Goal: Information Seeking & Learning: Check status

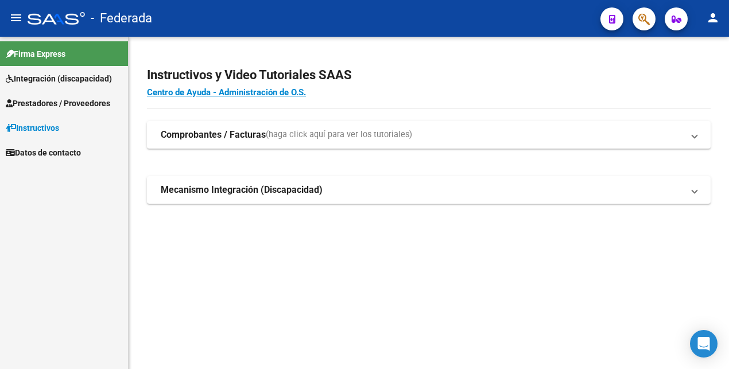
click at [43, 105] on span "Prestadores / Proveedores" at bounding box center [58, 103] width 105 height 13
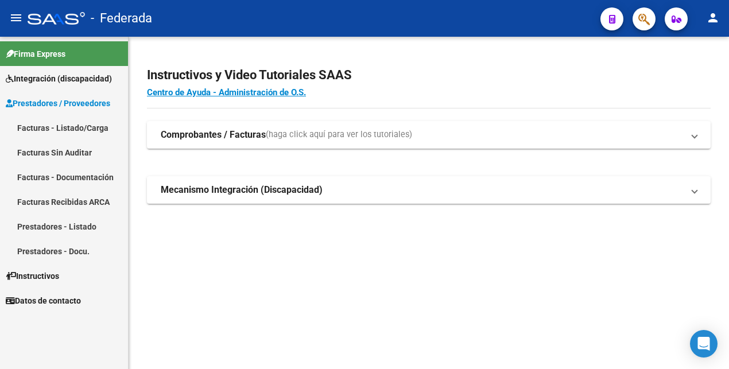
click at [68, 125] on link "Facturas - Listado/Carga" at bounding box center [64, 127] width 128 height 25
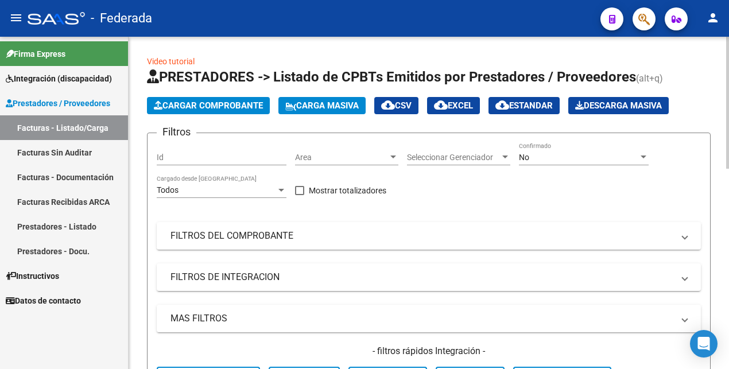
click at [554, 154] on div "No" at bounding box center [578, 158] width 119 height 10
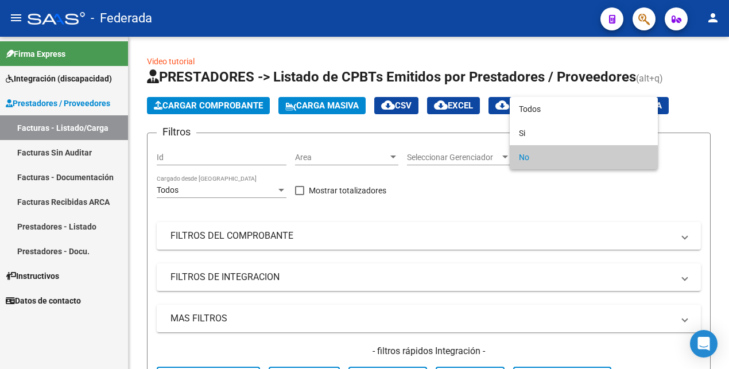
click at [138, 269] on div at bounding box center [364, 184] width 729 height 369
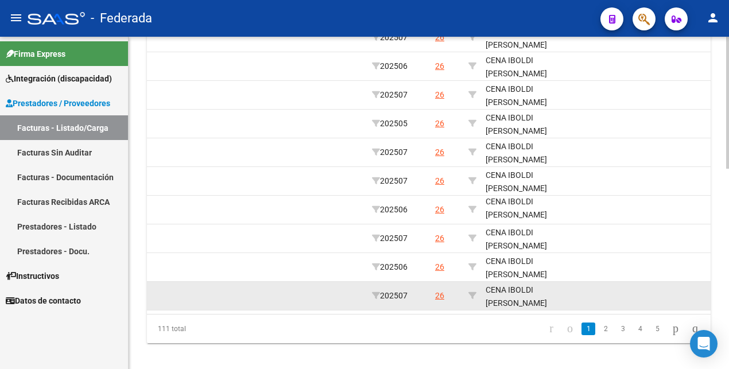
scroll to position [504, 0]
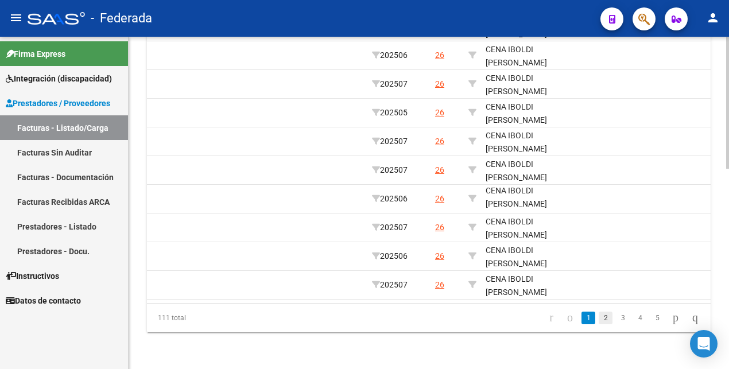
click at [599, 319] on link "2" at bounding box center [606, 318] width 14 height 13
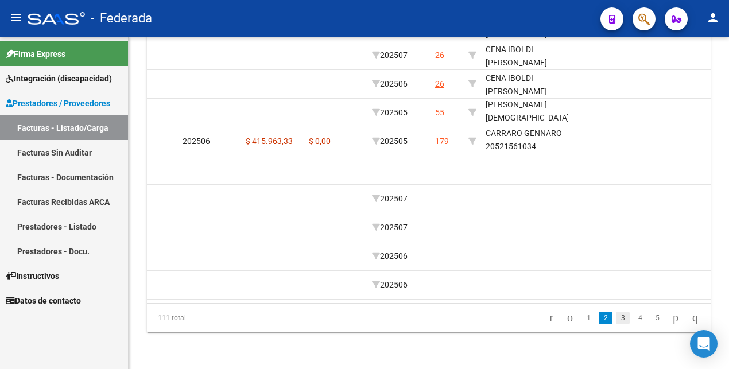
click at [616, 316] on link "3" at bounding box center [623, 318] width 14 height 13
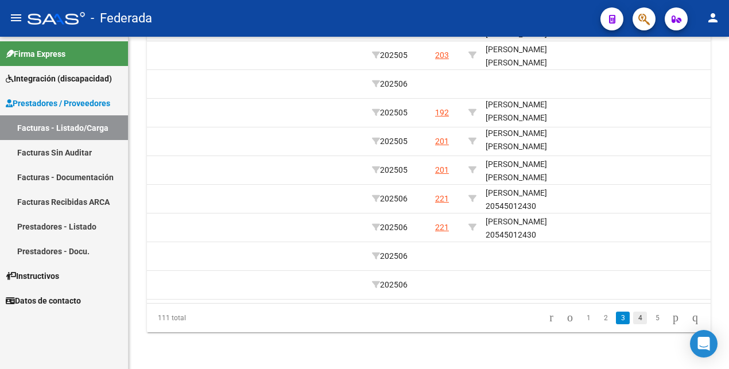
click at [634, 318] on link "4" at bounding box center [641, 318] width 14 height 13
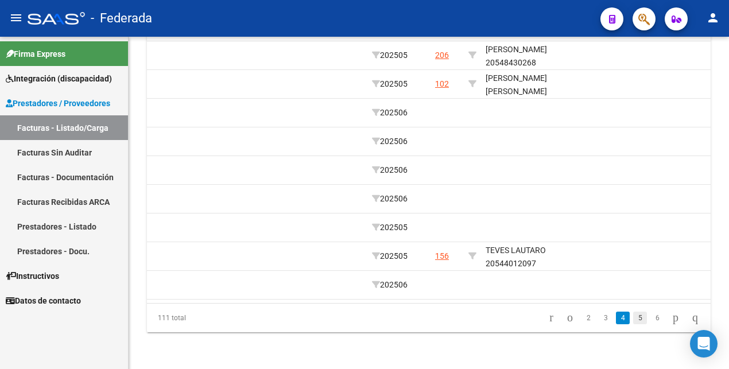
click at [634, 320] on link "5" at bounding box center [641, 318] width 14 height 13
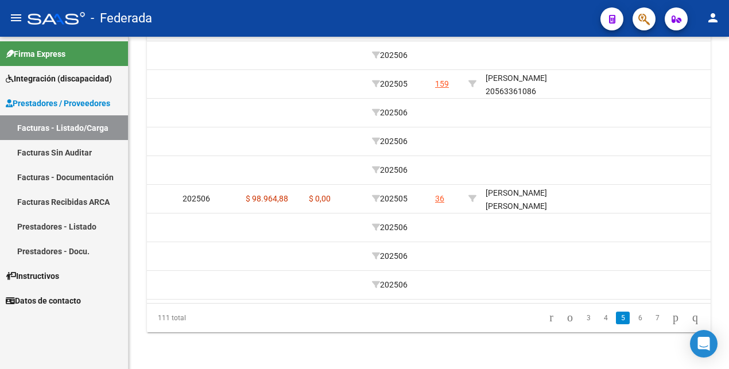
click at [634, 322] on link "6" at bounding box center [641, 318] width 14 height 13
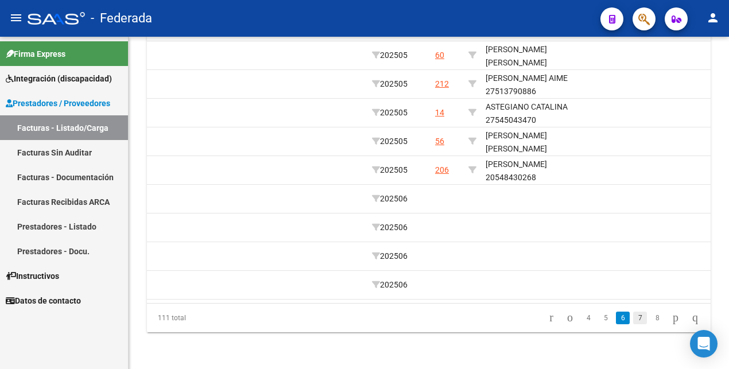
click at [634, 318] on link "7" at bounding box center [641, 318] width 14 height 13
click at [634, 319] on link "8" at bounding box center [641, 318] width 14 height 13
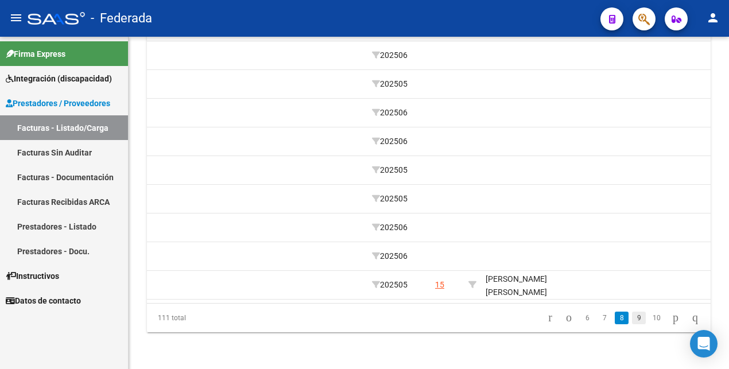
click at [632, 320] on link "9" at bounding box center [639, 318] width 14 height 13
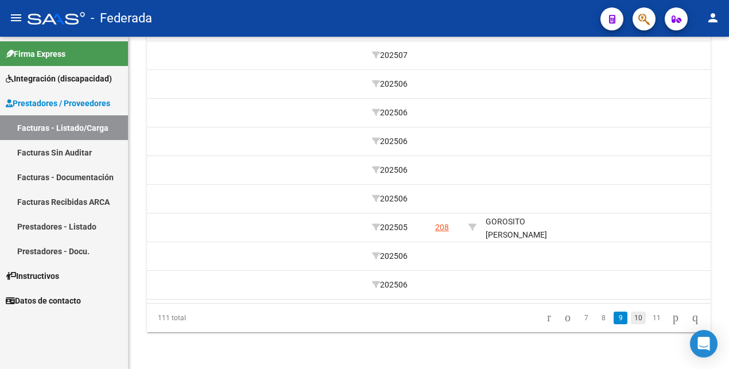
click at [631, 319] on link "10" at bounding box center [638, 318] width 15 height 13
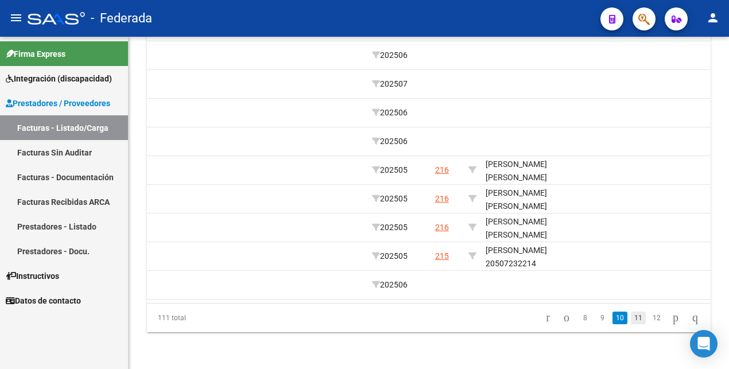
click at [631, 320] on link "11" at bounding box center [638, 318] width 15 height 13
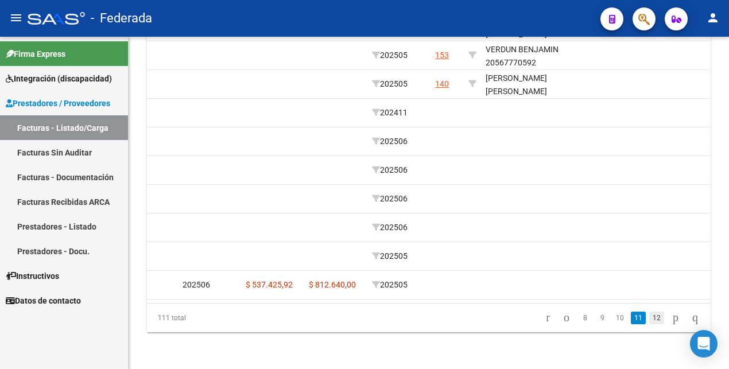
click at [650, 321] on link "12" at bounding box center [657, 318] width 15 height 13
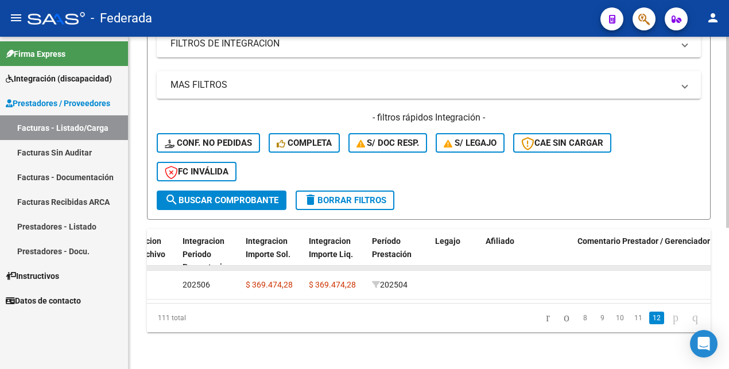
scroll to position [245, 0]
click at [631, 318] on link "11" at bounding box center [638, 318] width 15 height 13
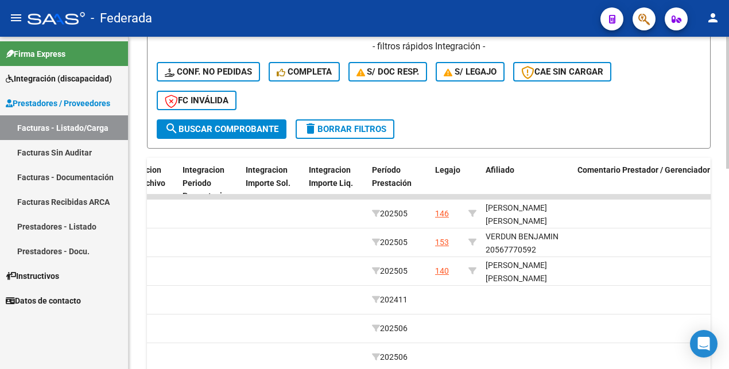
scroll to position [461, 0]
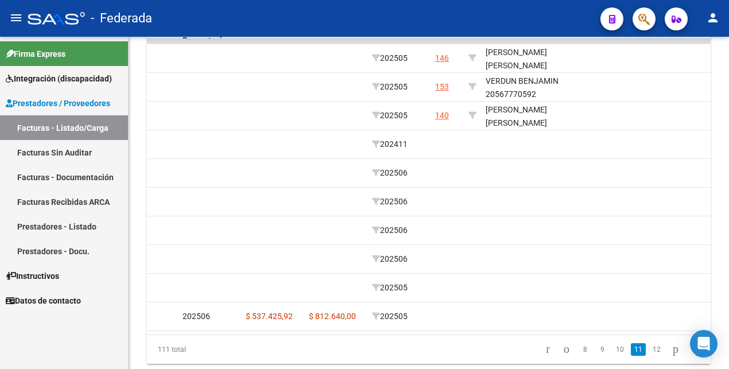
click at [650, 356] on link "12" at bounding box center [657, 349] width 15 height 13
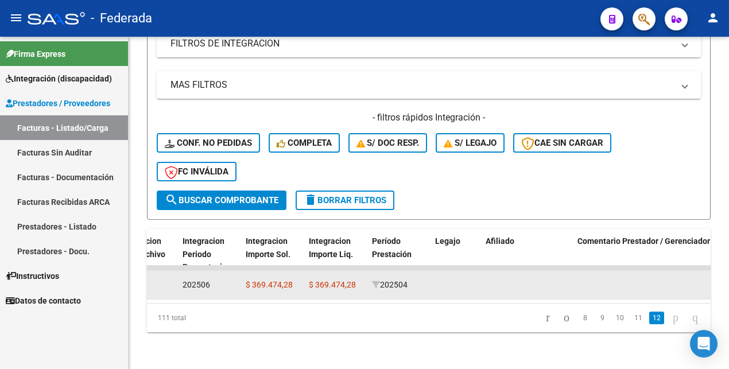
scroll to position [245, 0]
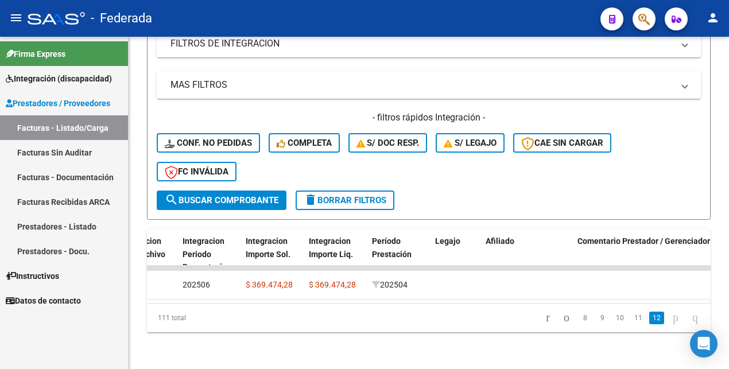
click at [631, 316] on link "11" at bounding box center [638, 318] width 15 height 13
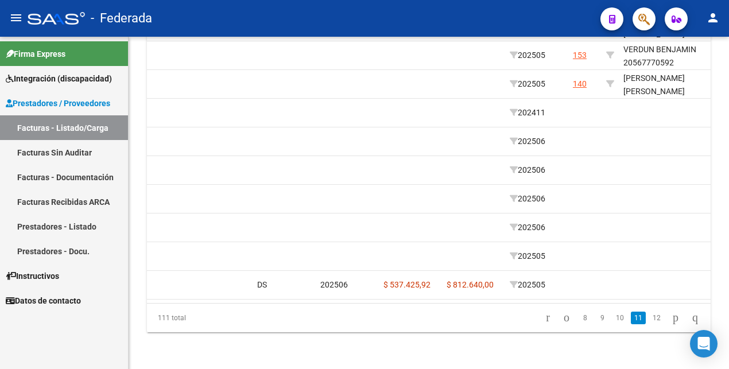
scroll to position [0, 1388]
